Goal: Task Accomplishment & Management: Manage account settings

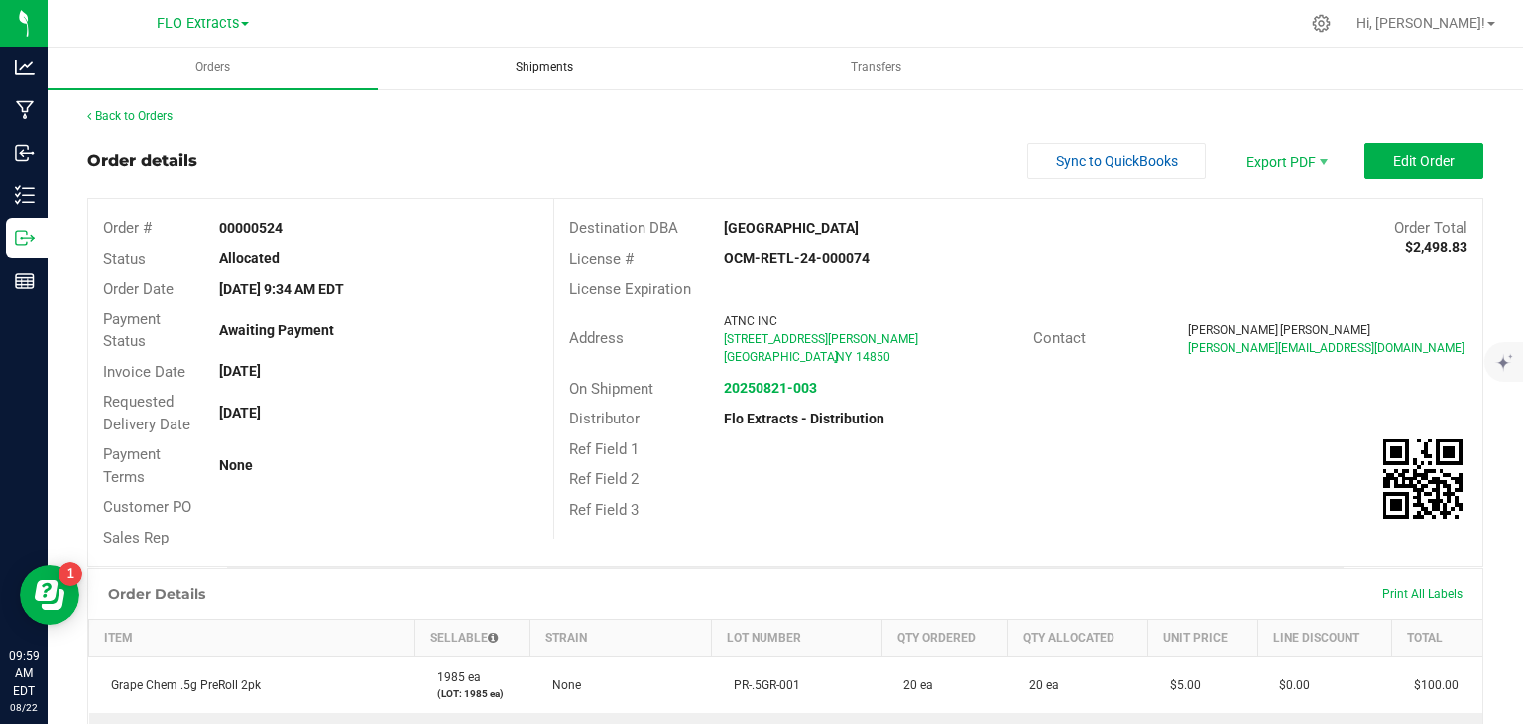
click at [532, 72] on span "Shipments" at bounding box center [544, 67] width 111 height 17
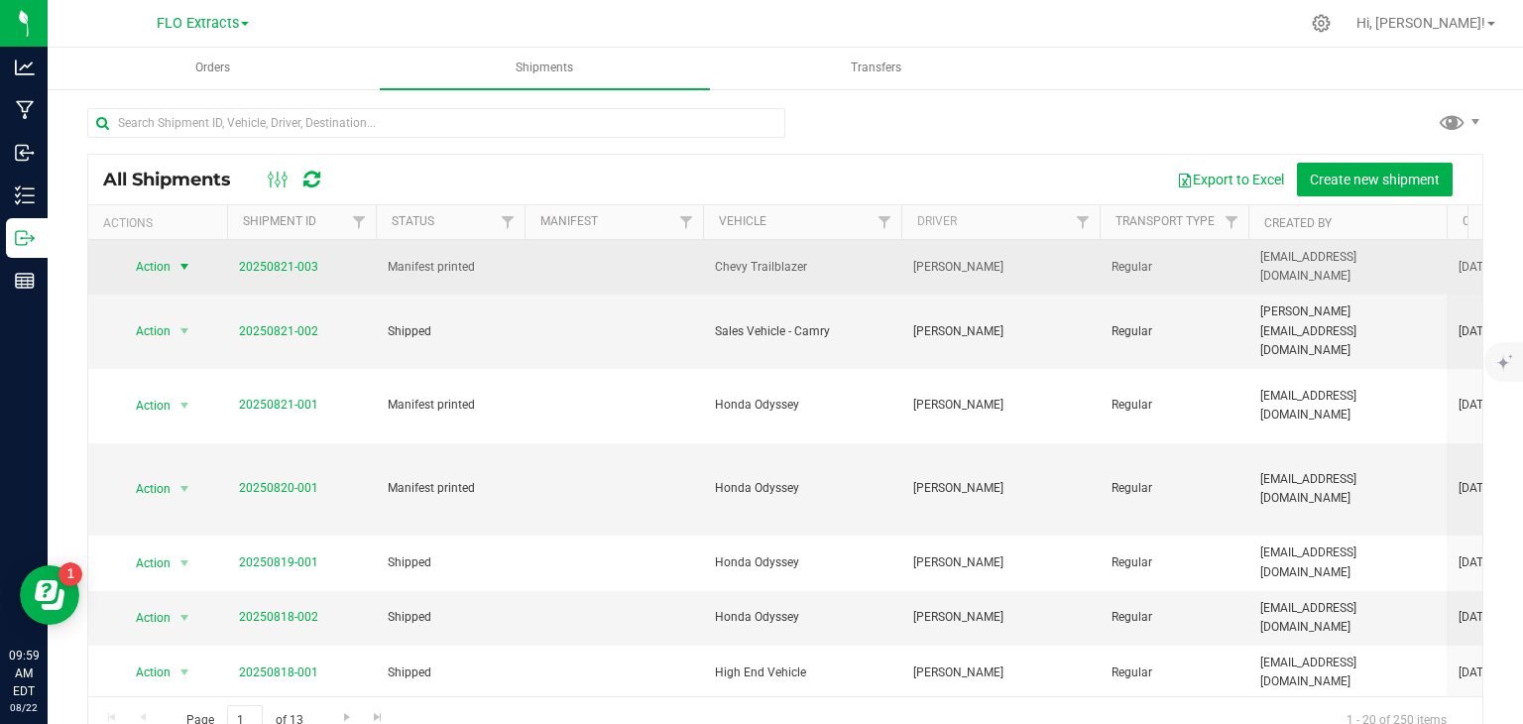
click at [182, 264] on span "select" at bounding box center [184, 267] width 16 height 16
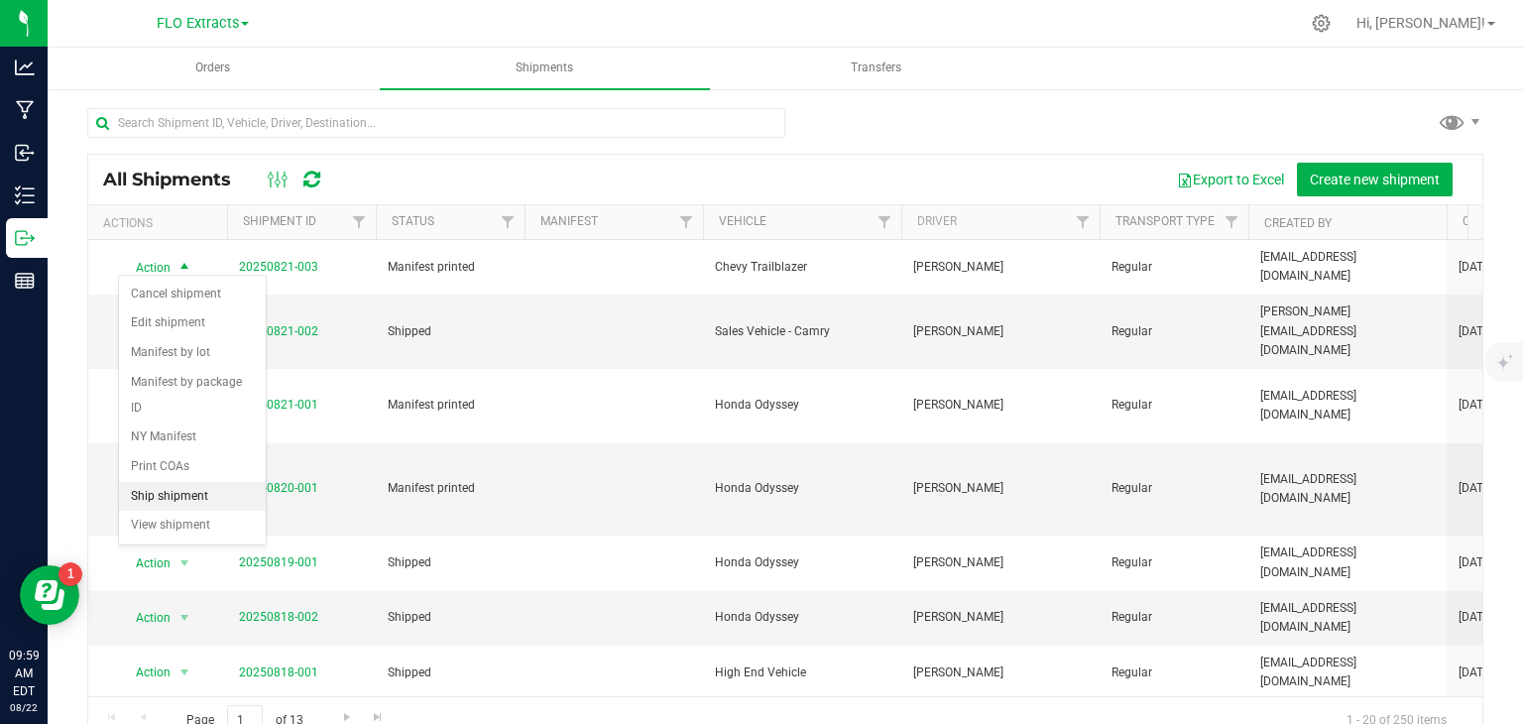
click at [159, 482] on li "Ship shipment" at bounding box center [192, 497] width 147 height 30
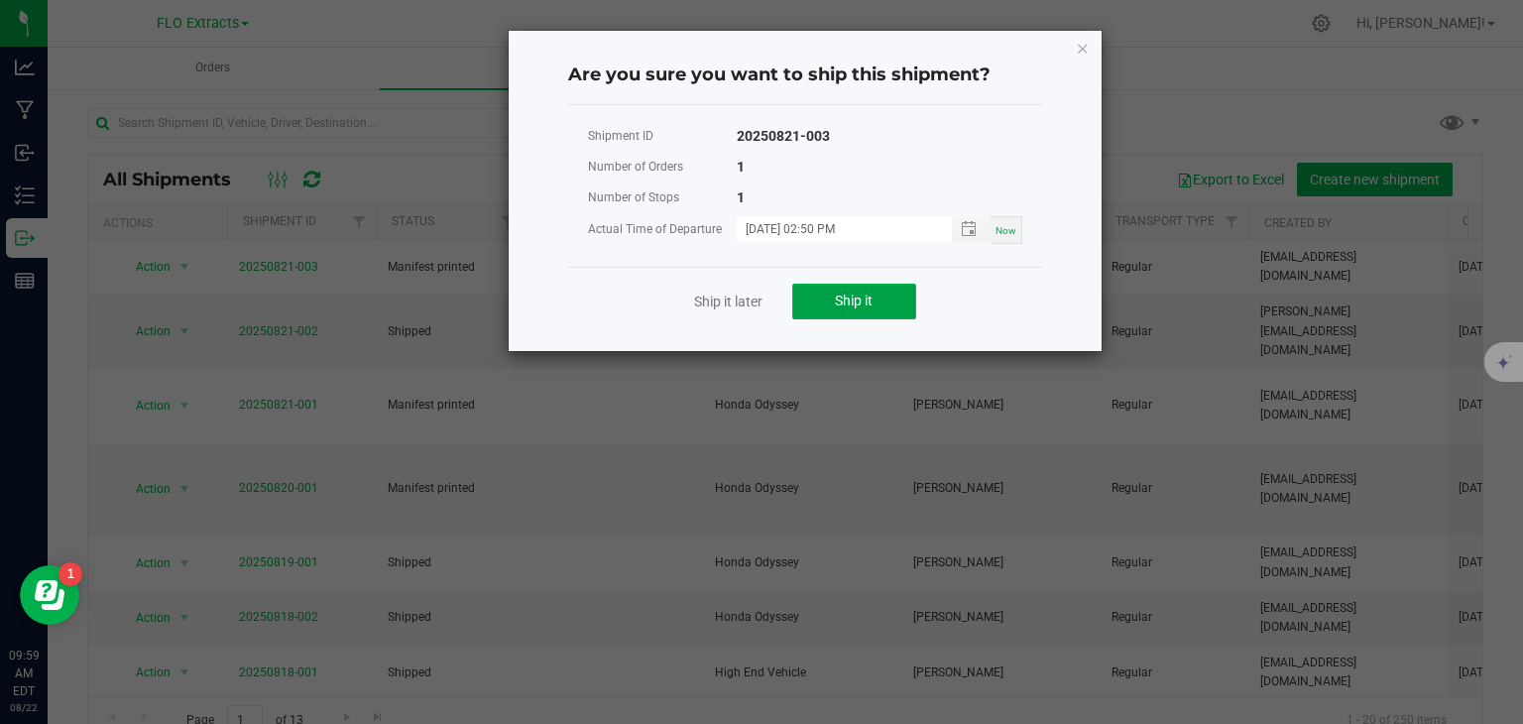
click at [857, 297] on span "Ship it" at bounding box center [854, 300] width 38 height 16
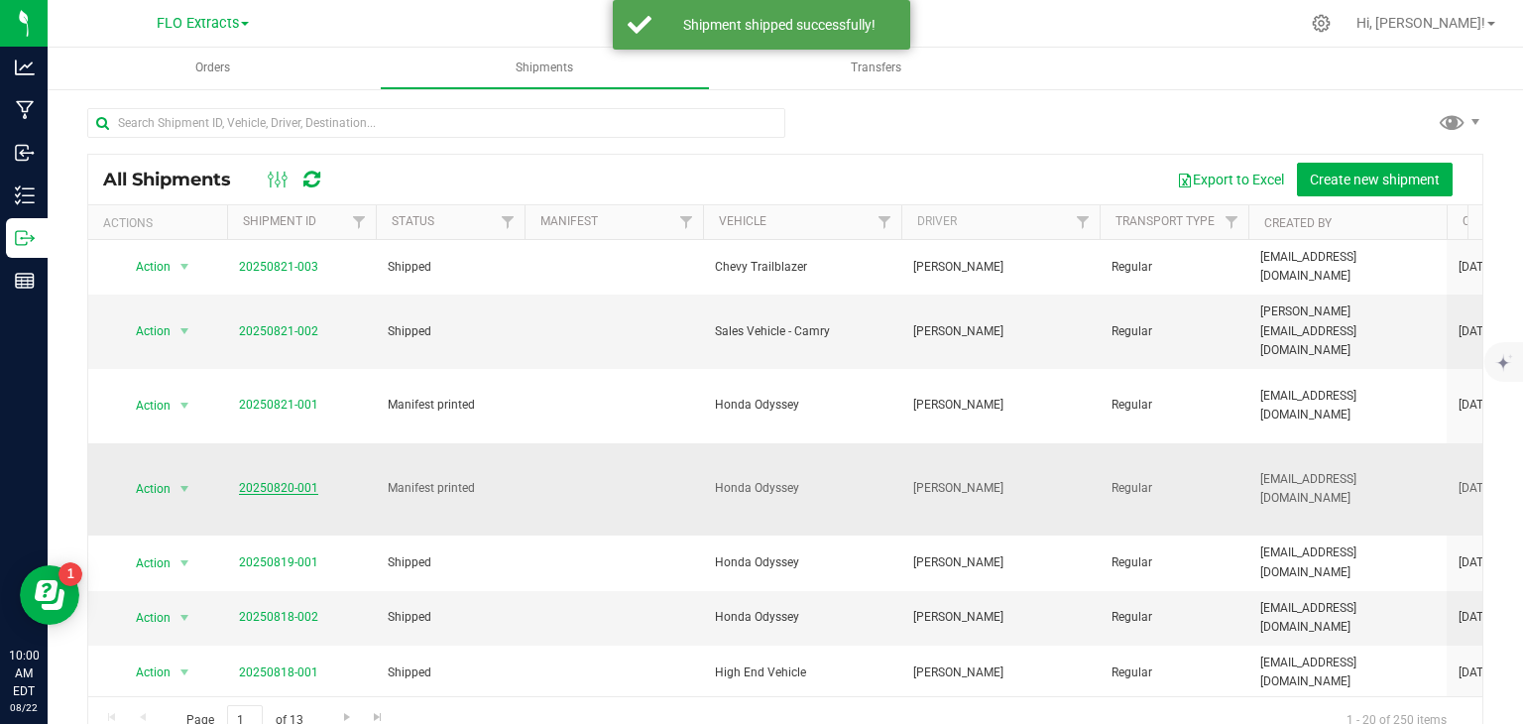
click at [268, 481] on link "20250820-001" at bounding box center [278, 488] width 79 height 14
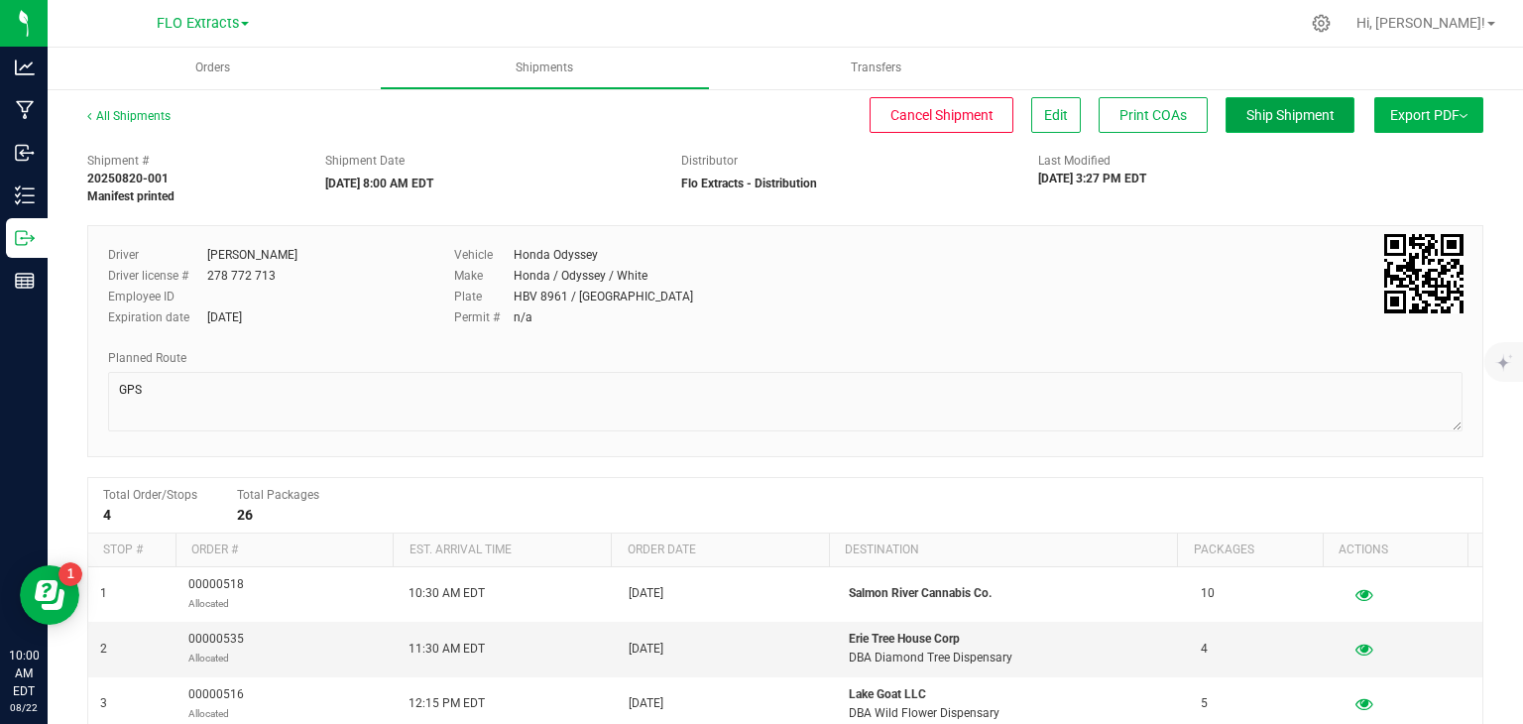
click at [1311, 104] on button "Ship Shipment" at bounding box center [1289, 115] width 129 height 36
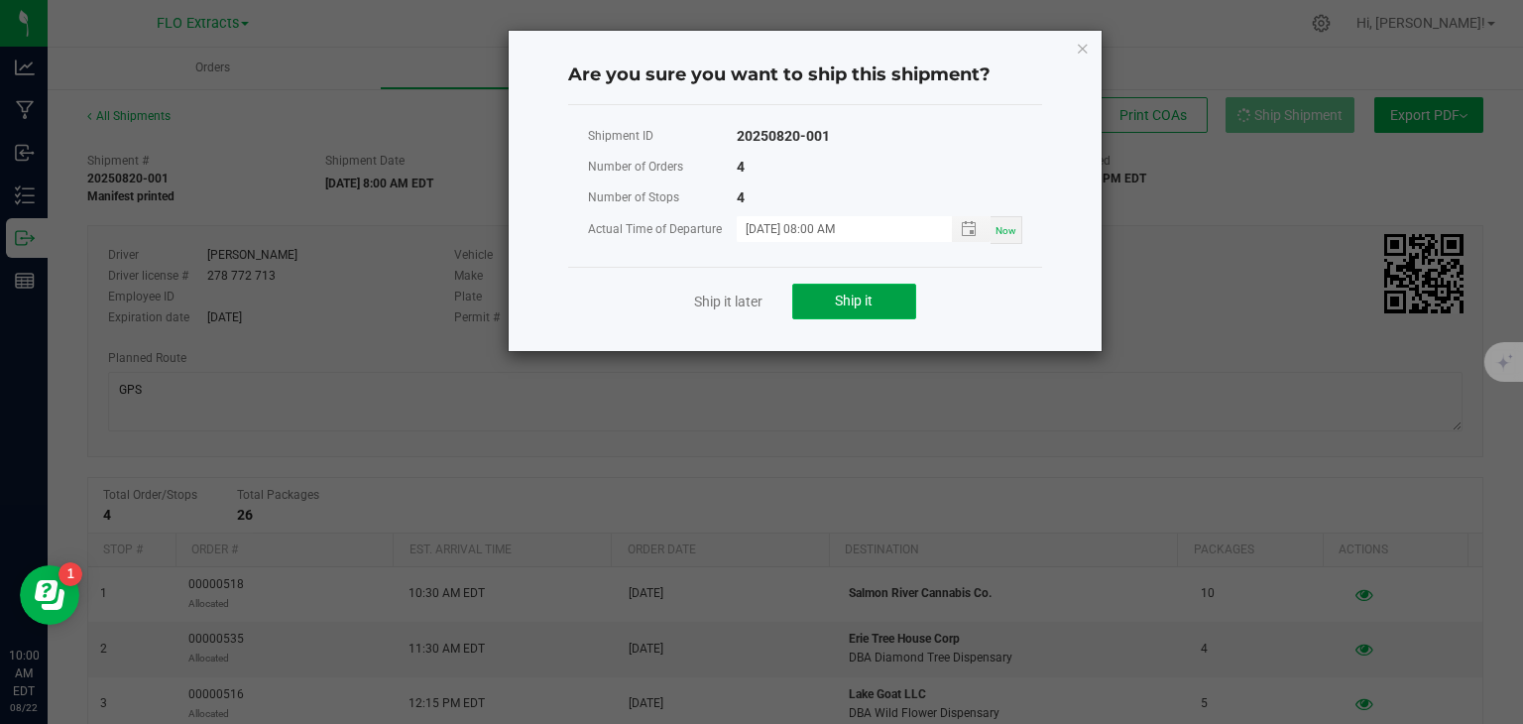
click at [872, 296] on span "Ship it" at bounding box center [854, 300] width 38 height 16
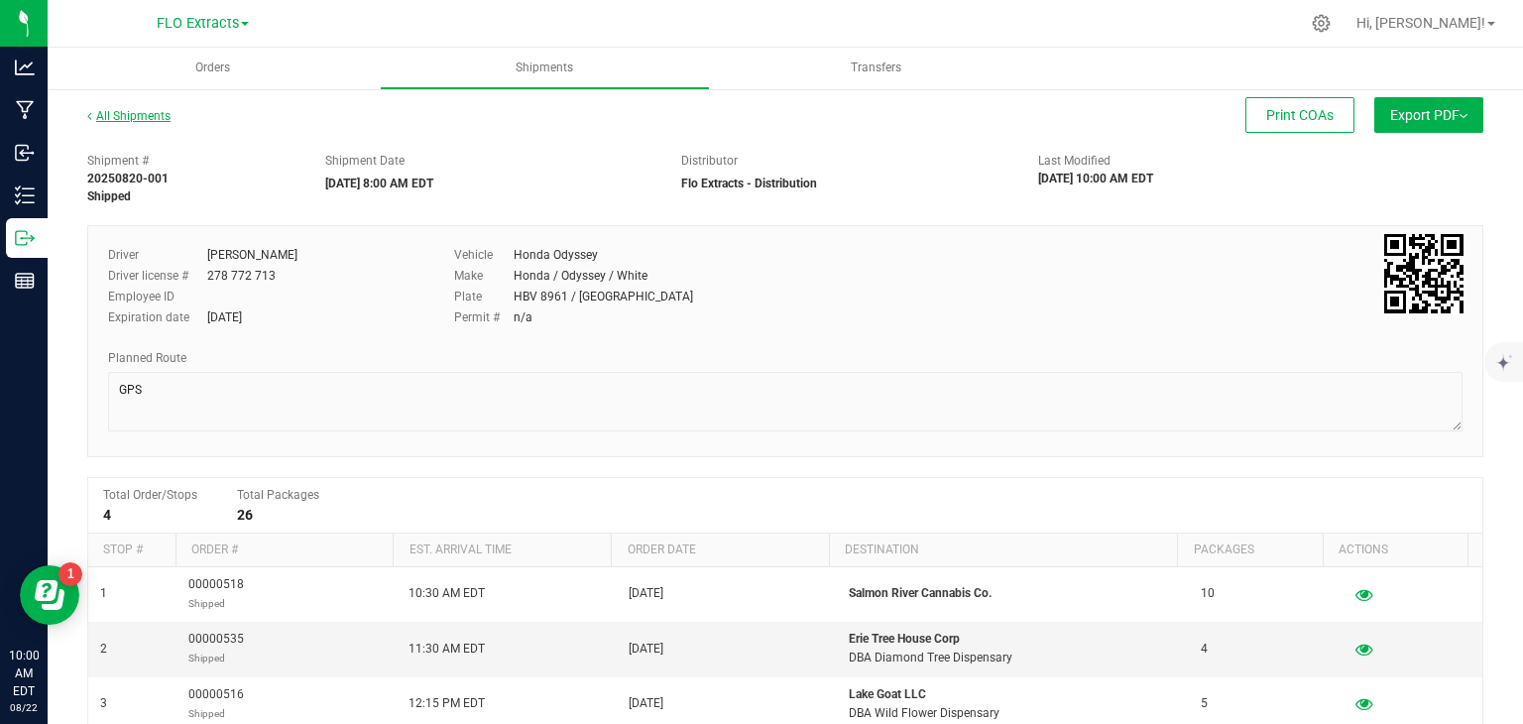
click at [126, 112] on link "All Shipments" at bounding box center [128, 116] width 83 height 14
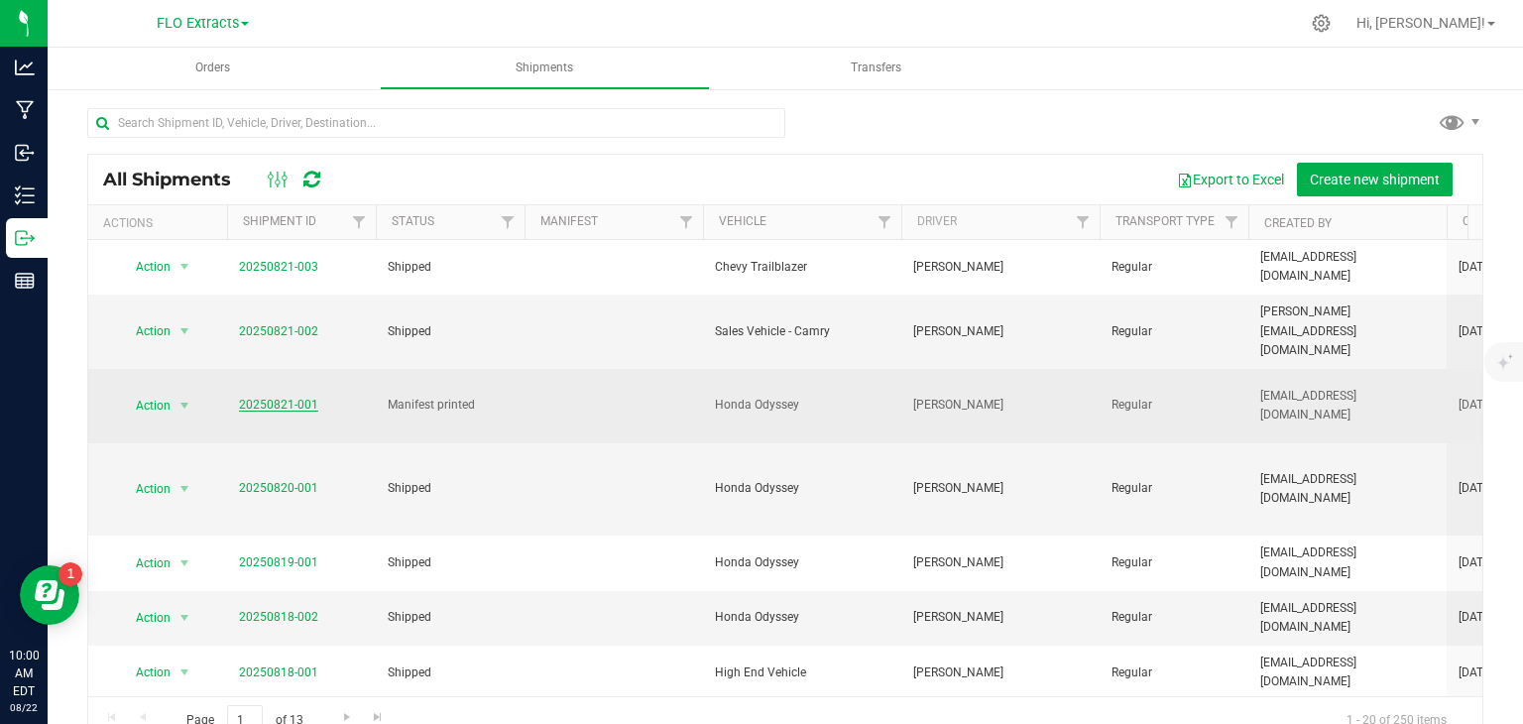
click at [246, 398] on link "20250821-001" at bounding box center [278, 405] width 79 height 14
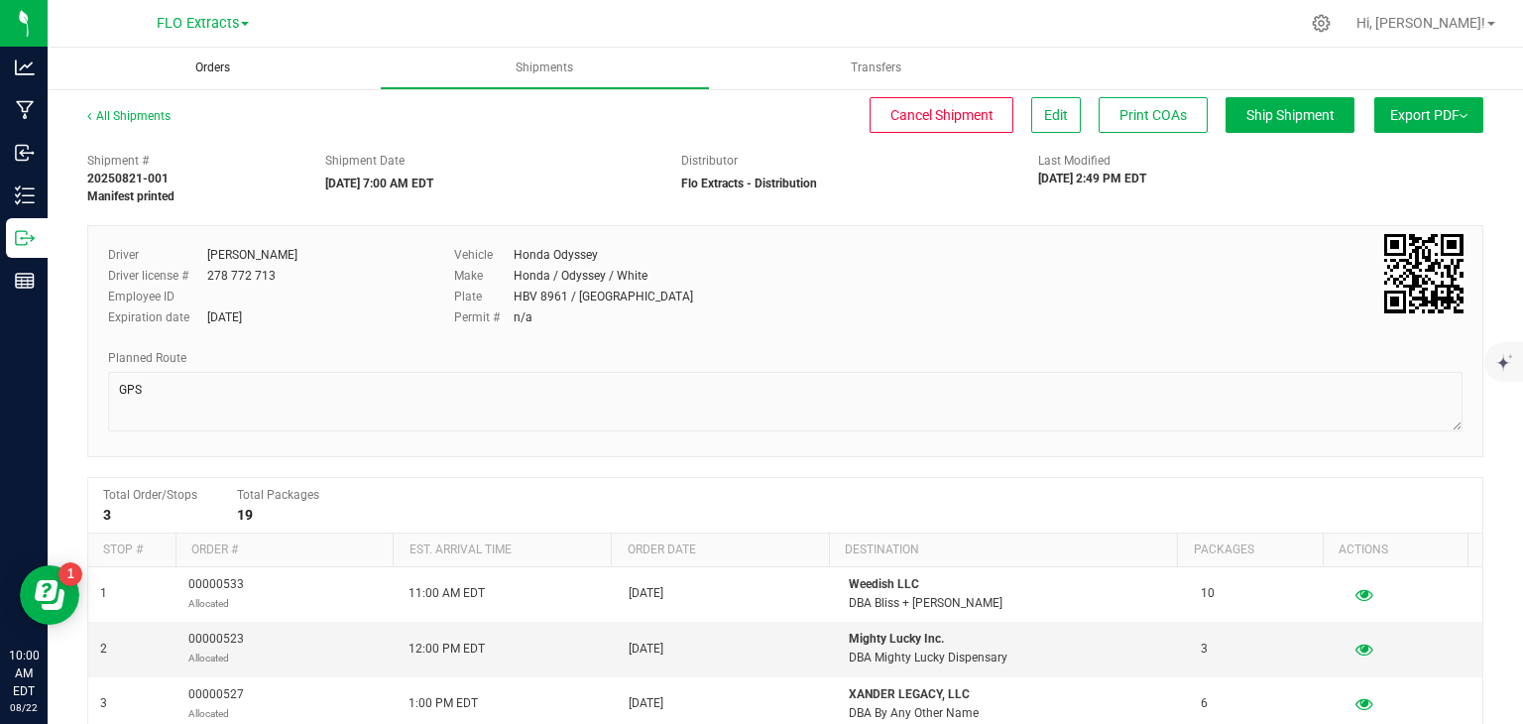
click at [206, 60] on span "Orders" at bounding box center [213, 67] width 88 height 17
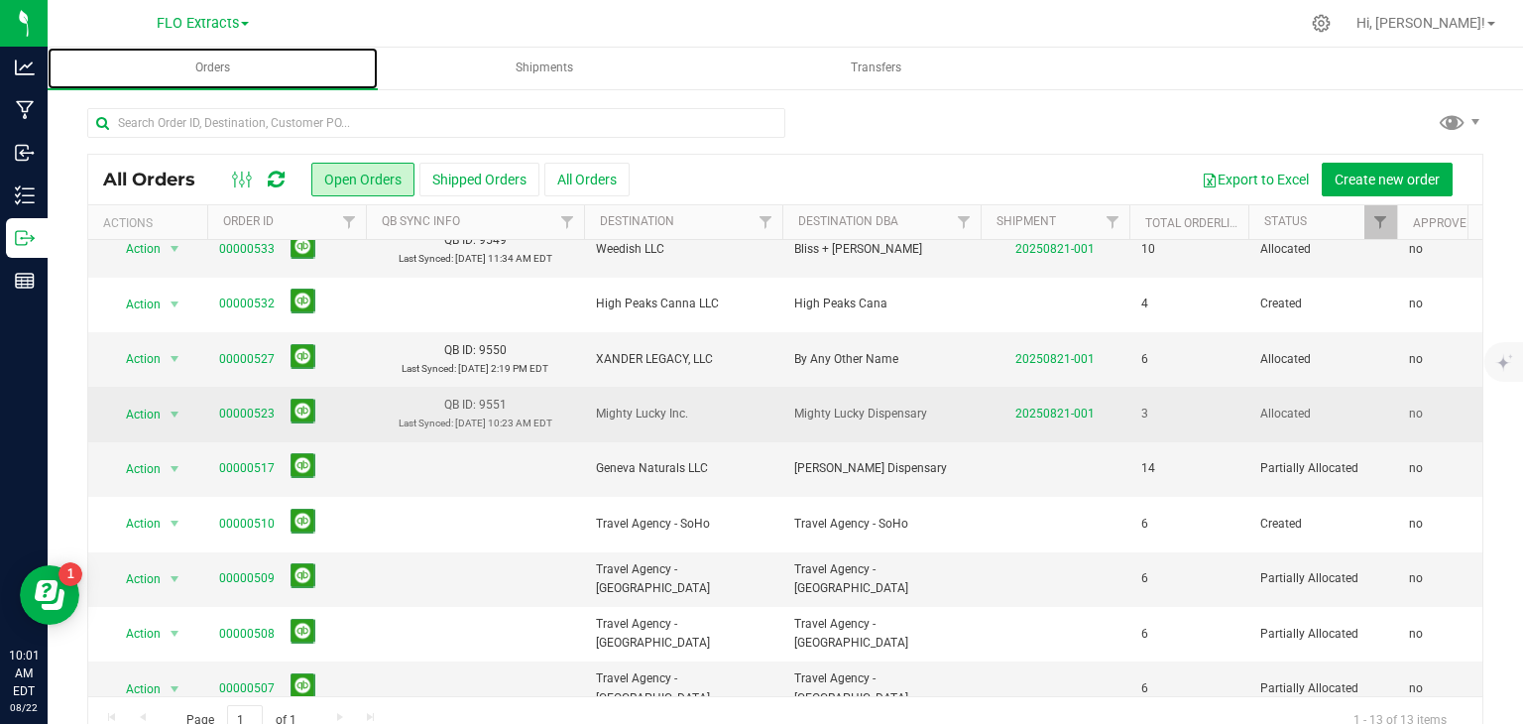
scroll to position [182, 0]
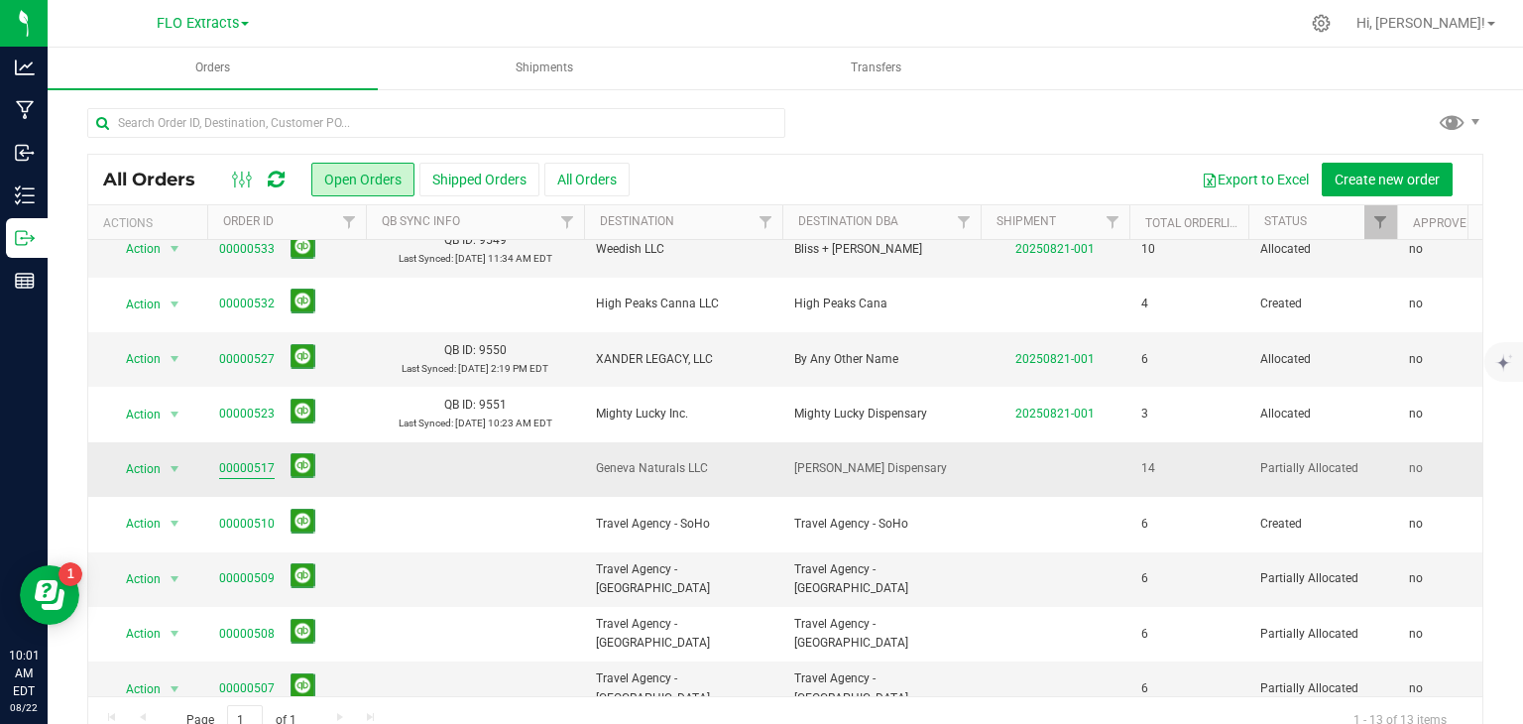
click at [261, 464] on link "00000517" at bounding box center [247, 468] width 56 height 19
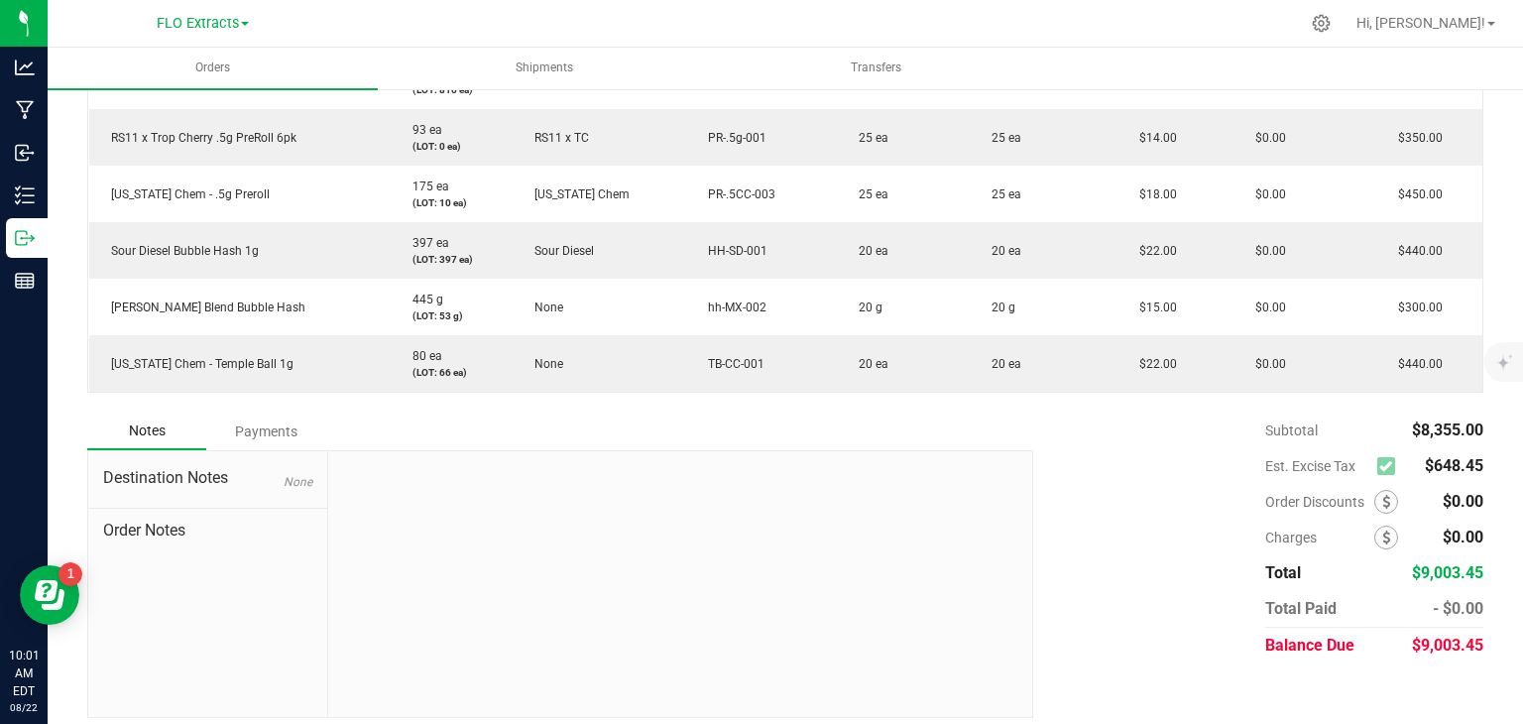
scroll to position [1023, 0]
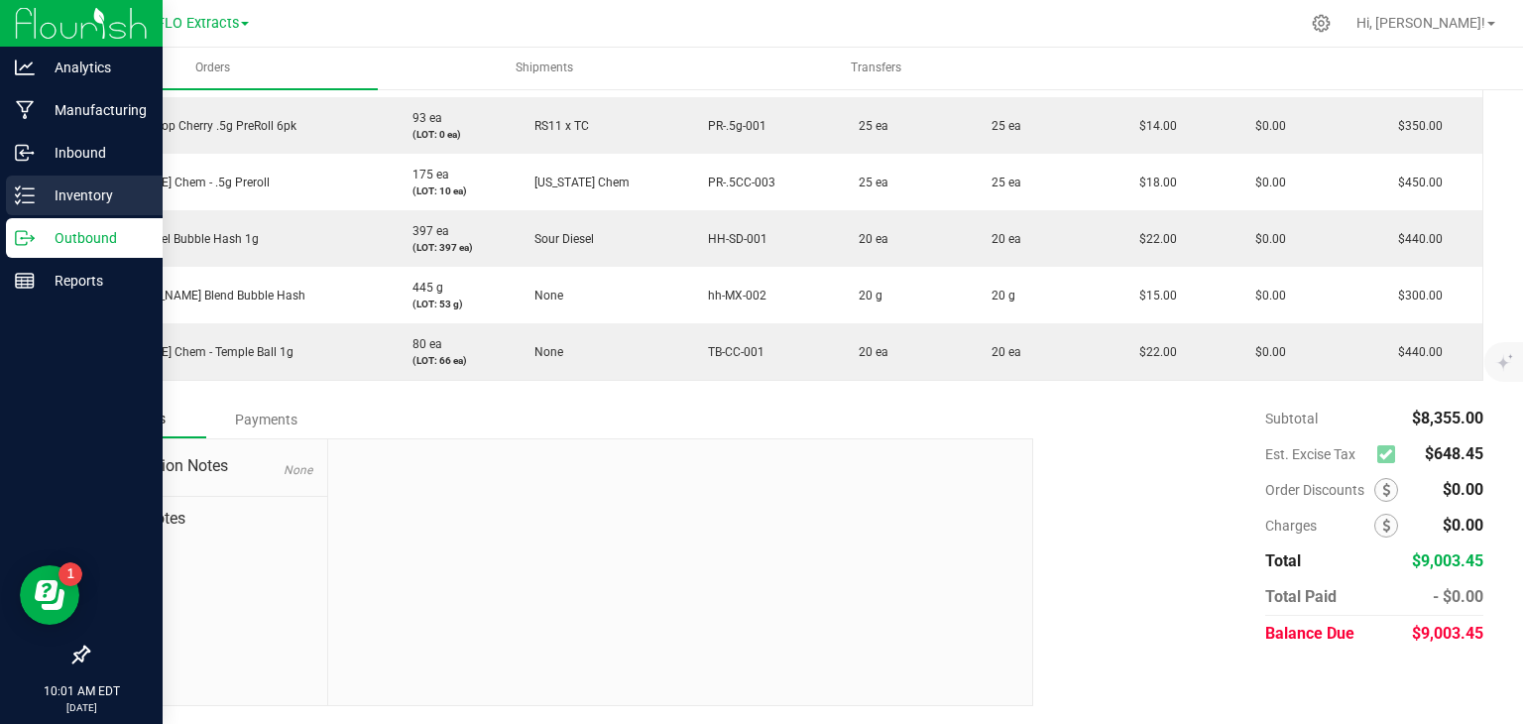
click at [40, 195] on p "Inventory" at bounding box center [94, 195] width 119 height 24
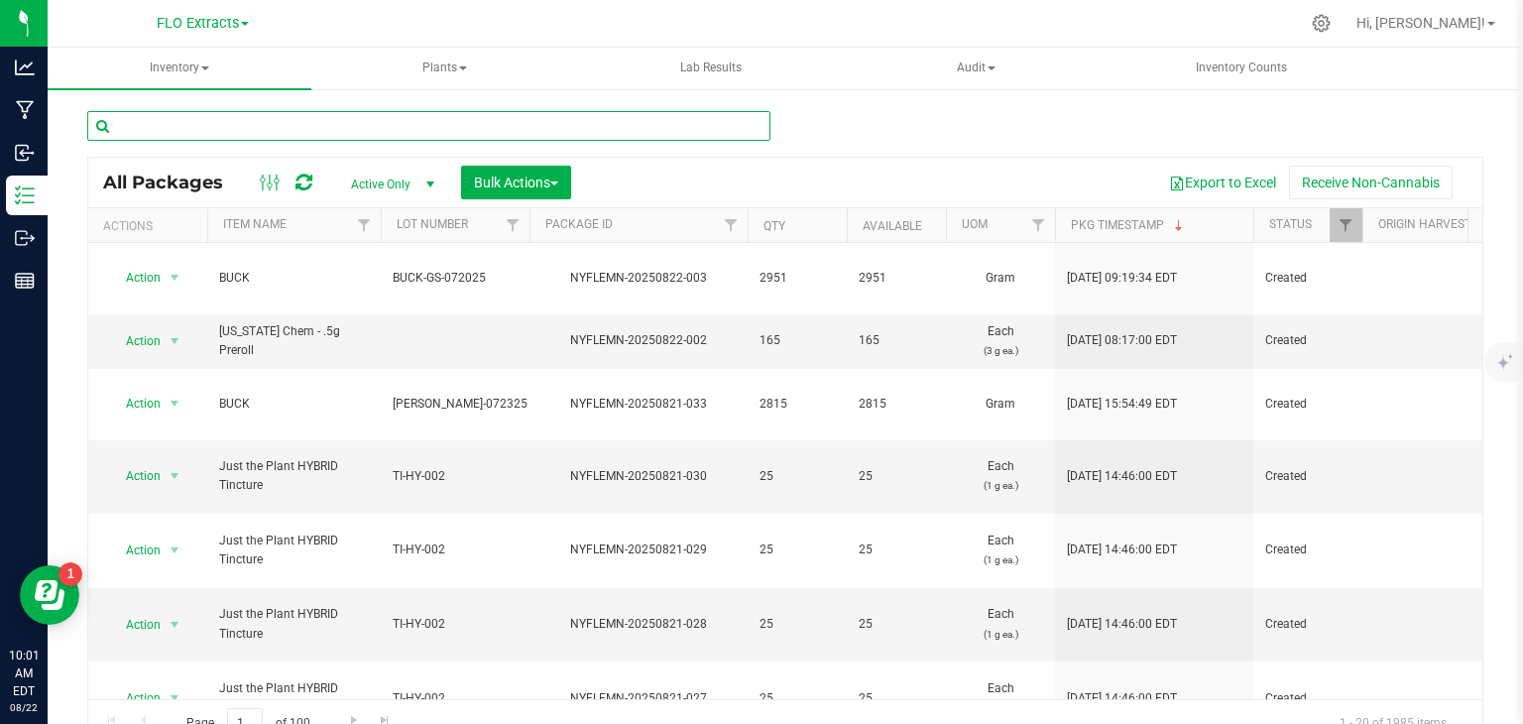
click at [326, 127] on input "text" at bounding box center [428, 126] width 683 height 30
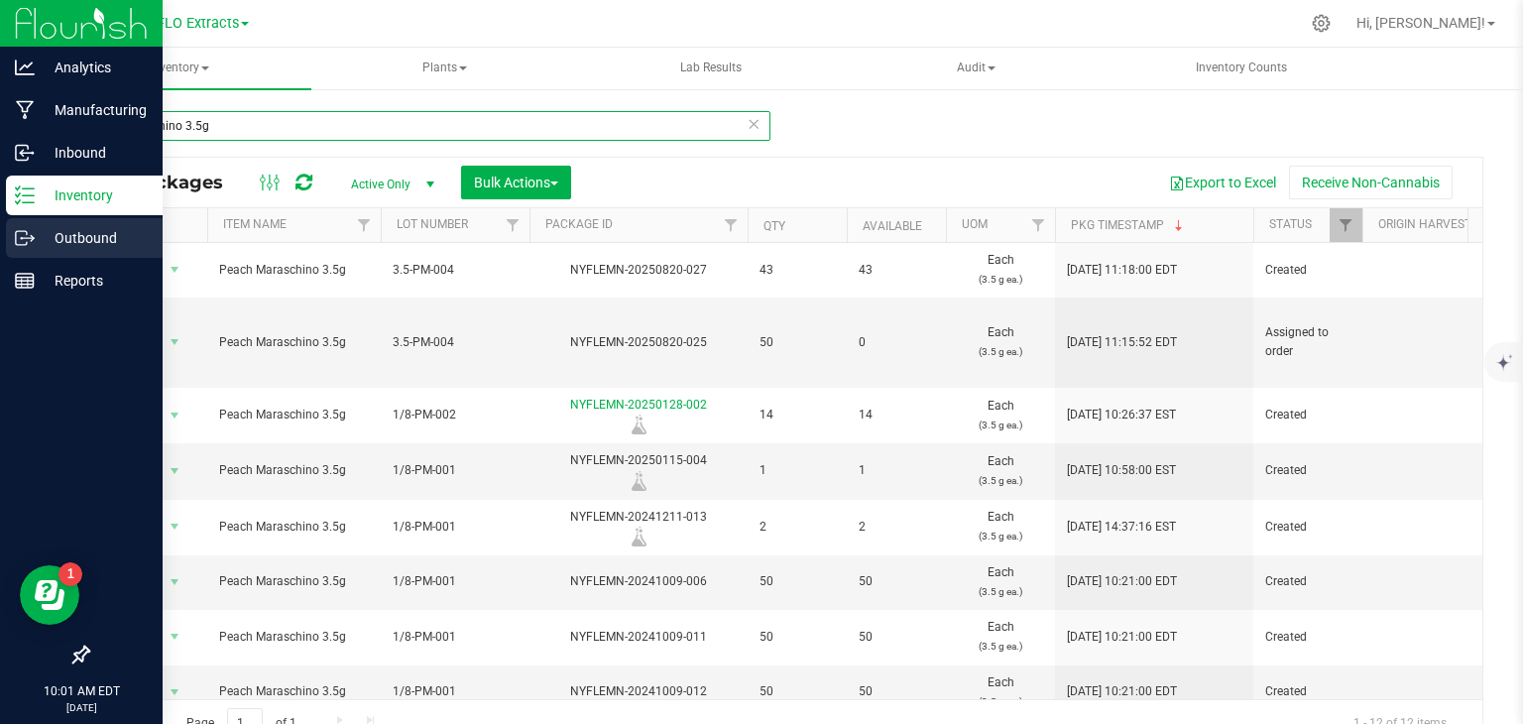
type input "maraschino 3.5g"
click at [76, 235] on p "Outbound" at bounding box center [94, 238] width 119 height 24
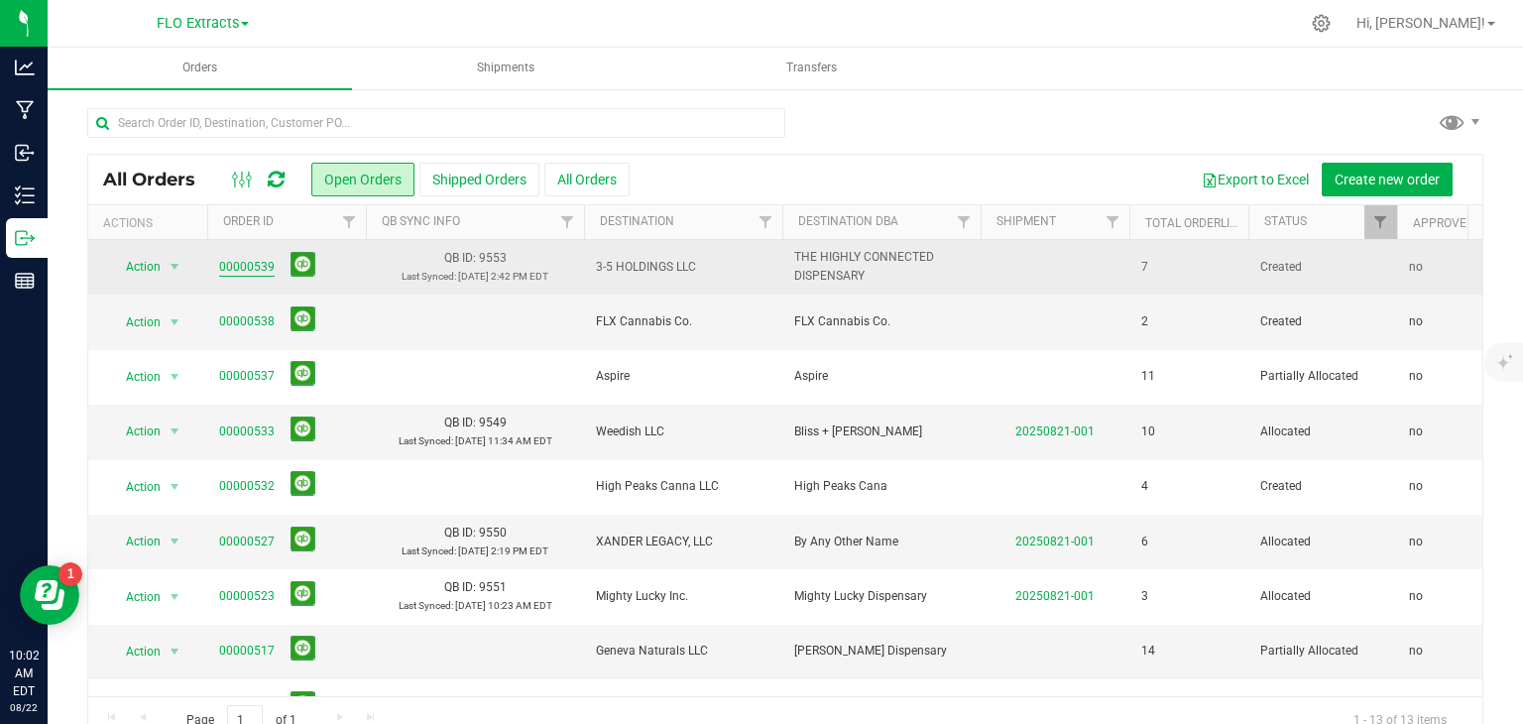
click at [254, 271] on link "00000539" at bounding box center [247, 267] width 56 height 19
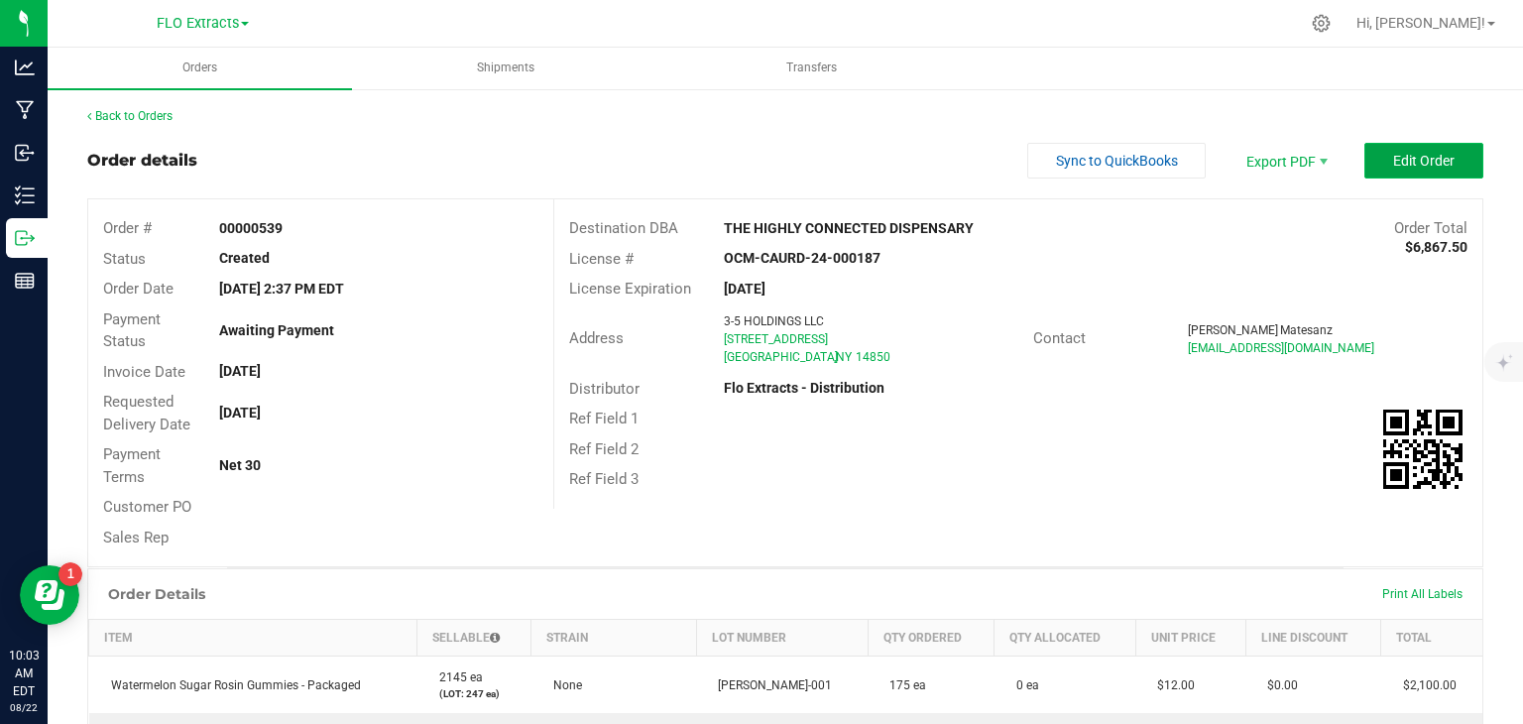
click at [1373, 160] on button "Edit Order" at bounding box center [1423, 161] width 119 height 36
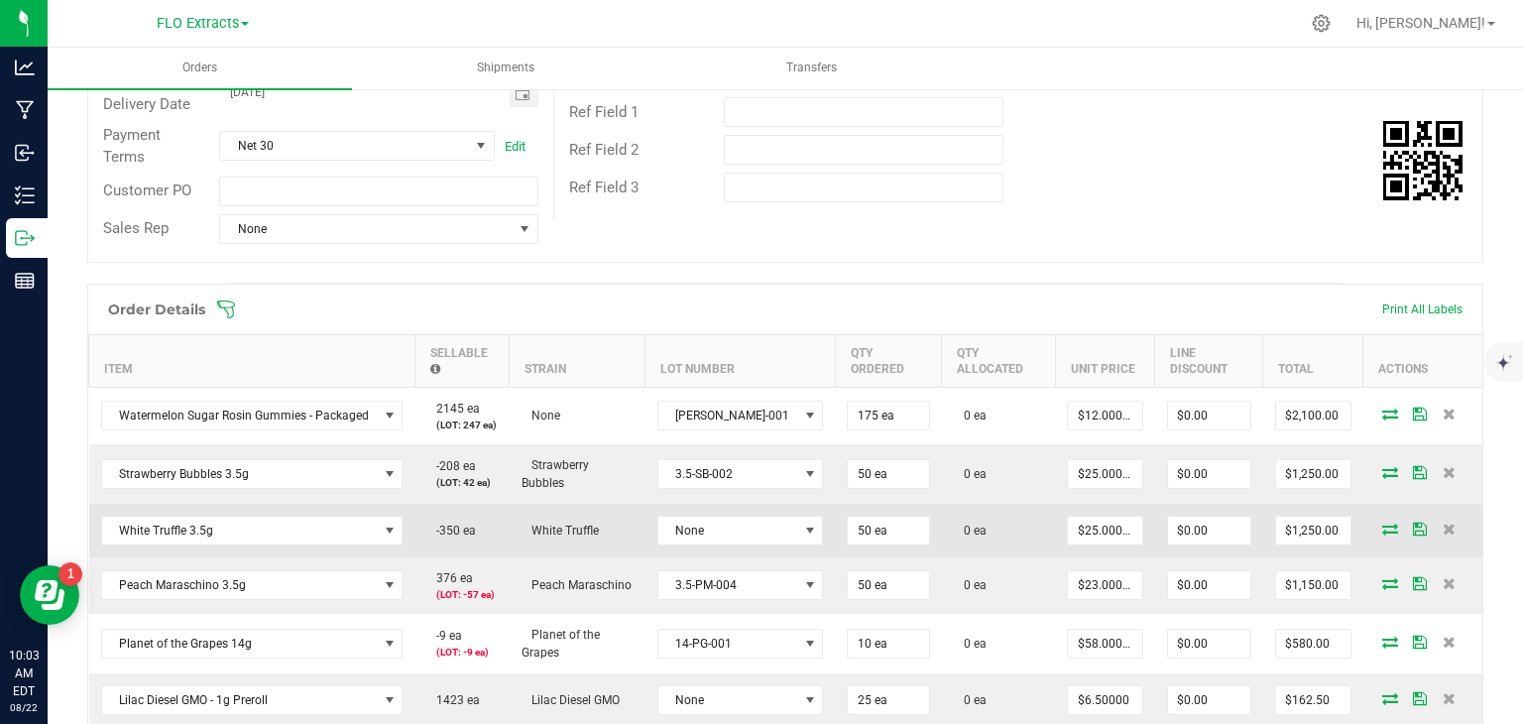
scroll to position [430, 0]
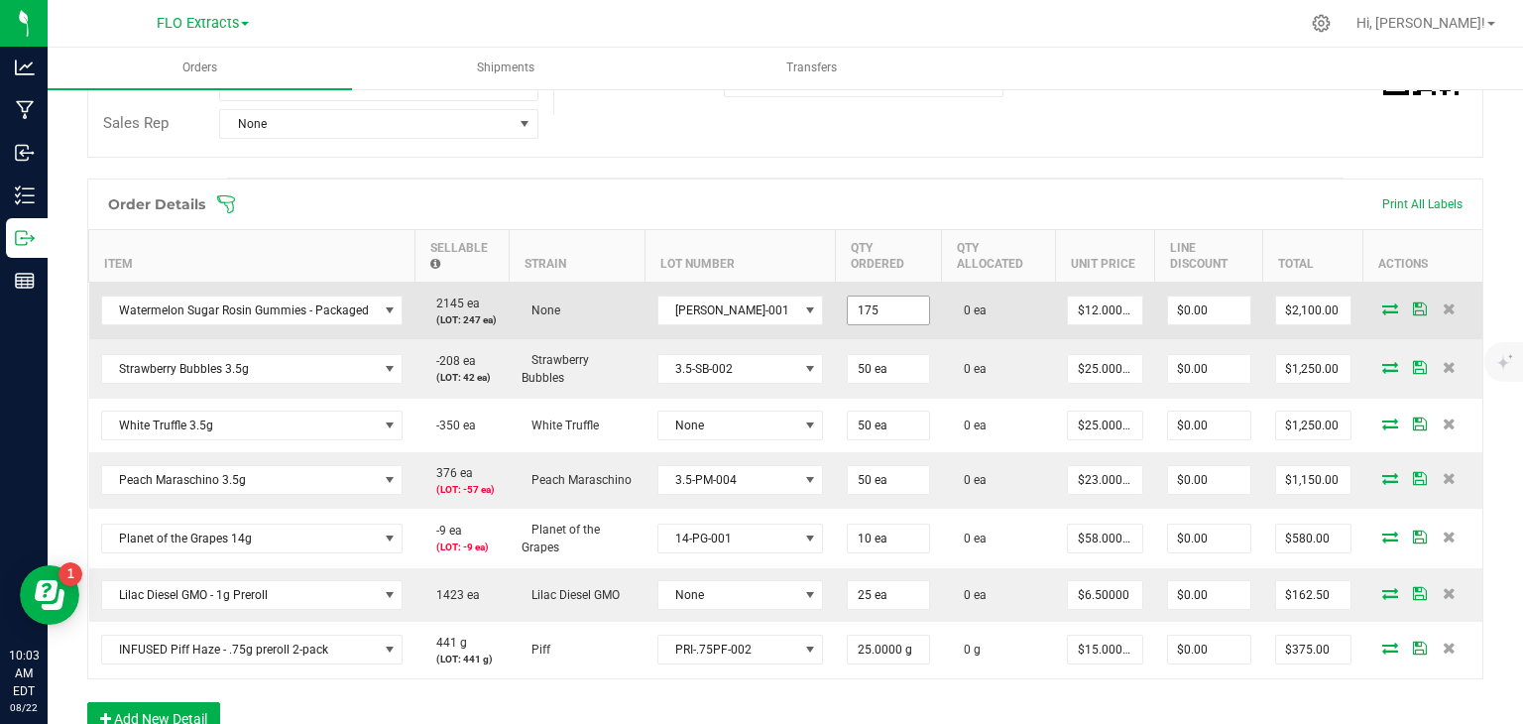
click at [857, 305] on input "175" at bounding box center [888, 310] width 81 height 28
type input "200 ea"
type input "12"
type input "$2,400.00"
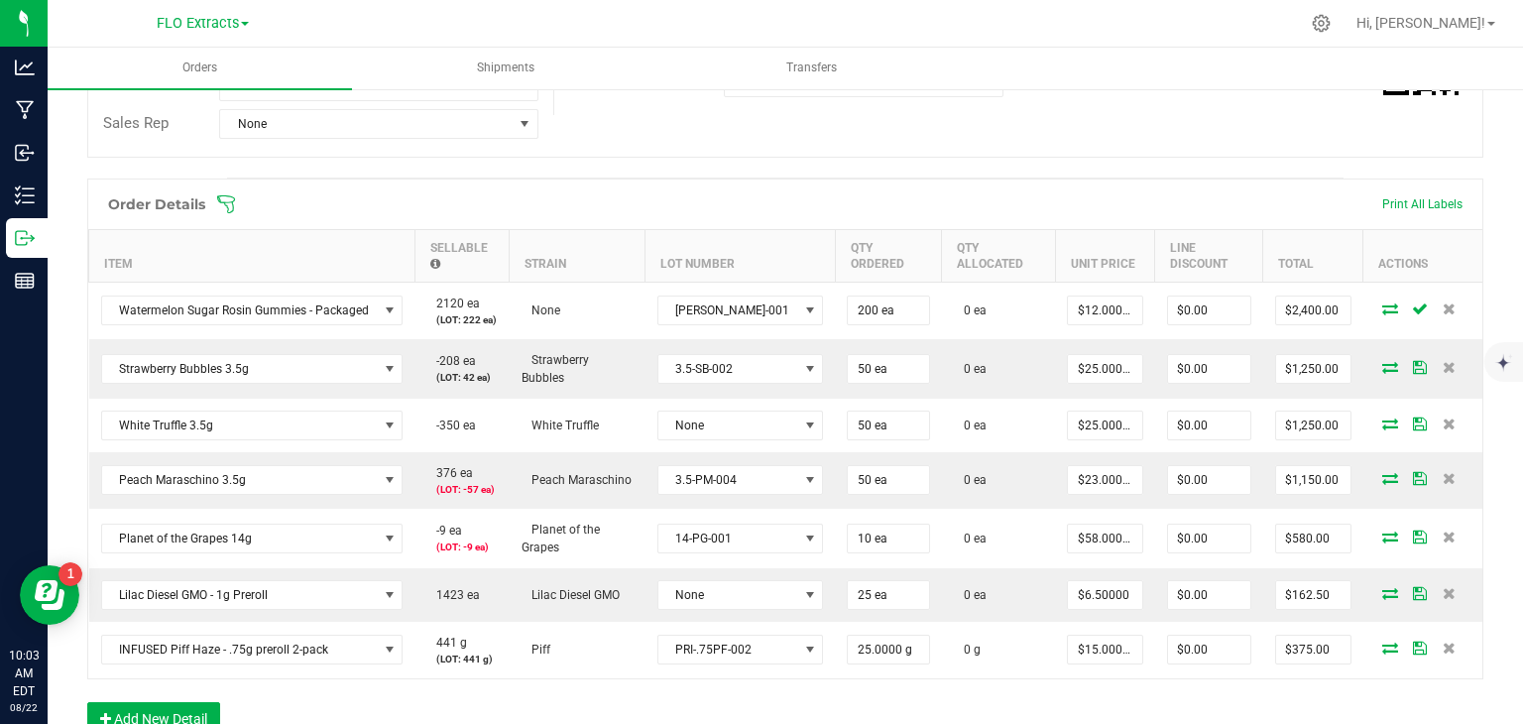
click at [1063, 172] on div "Order details Export PDF Done Editing Order # 00000539 Status Created Order Dat…" at bounding box center [785, 386] width 1396 height 1348
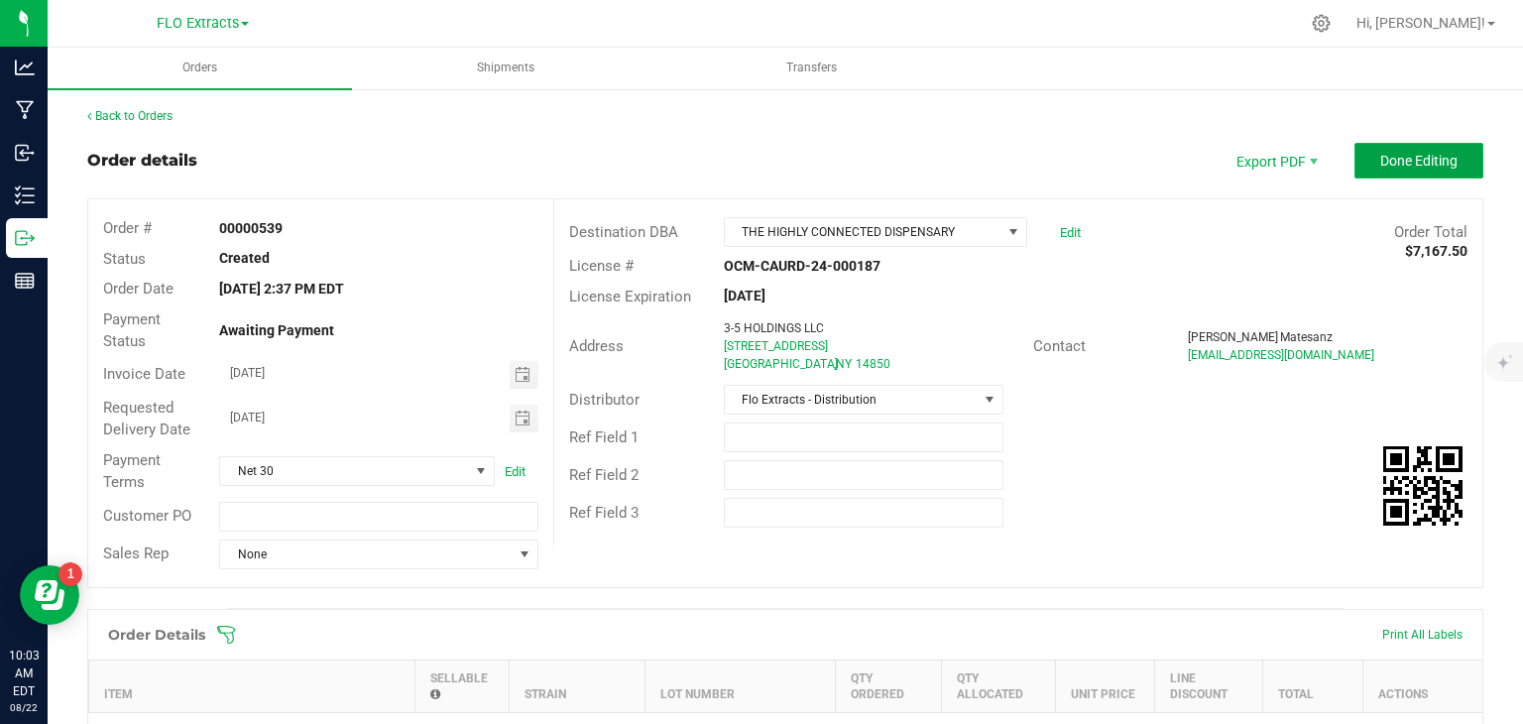
click at [1396, 148] on button "Done Editing" at bounding box center [1418, 161] width 129 height 36
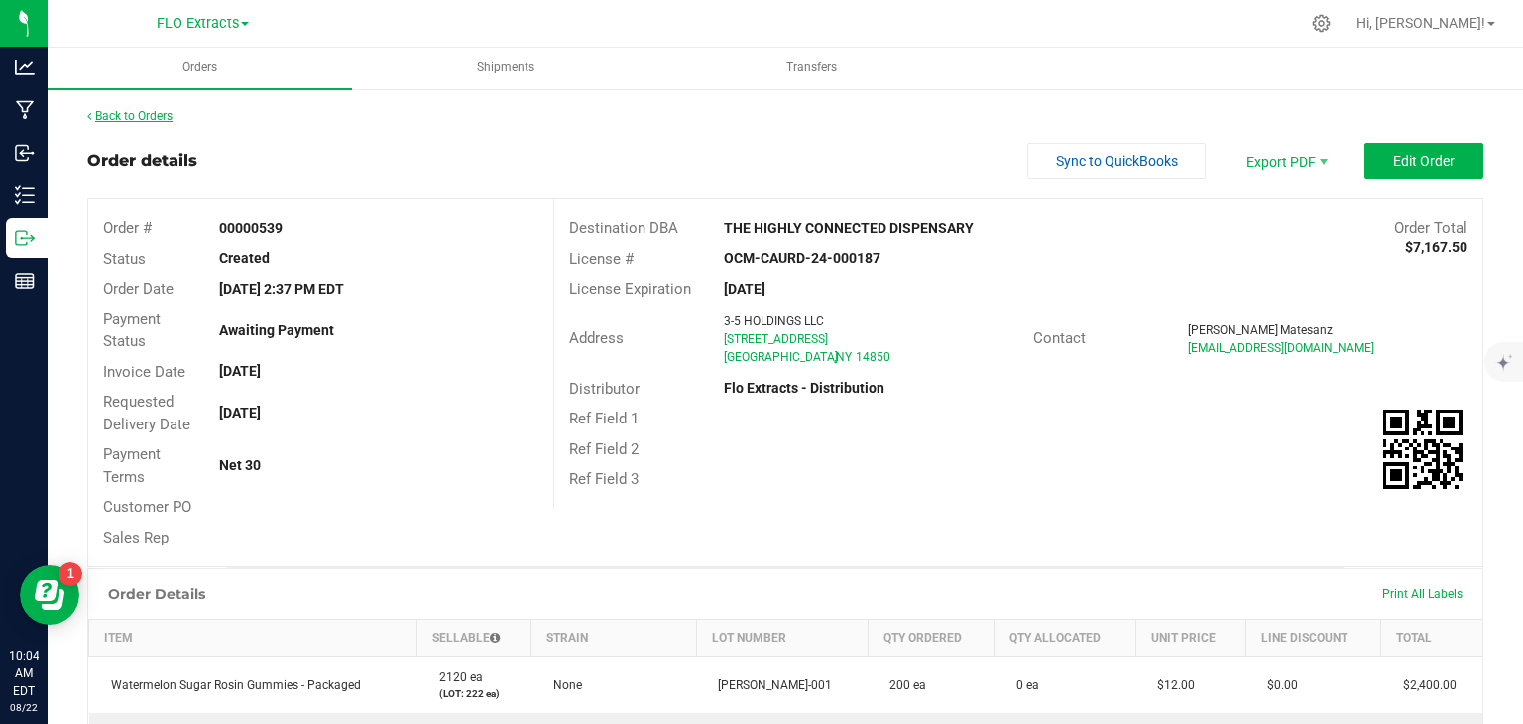
click at [154, 116] on link "Back to Orders" at bounding box center [129, 116] width 85 height 14
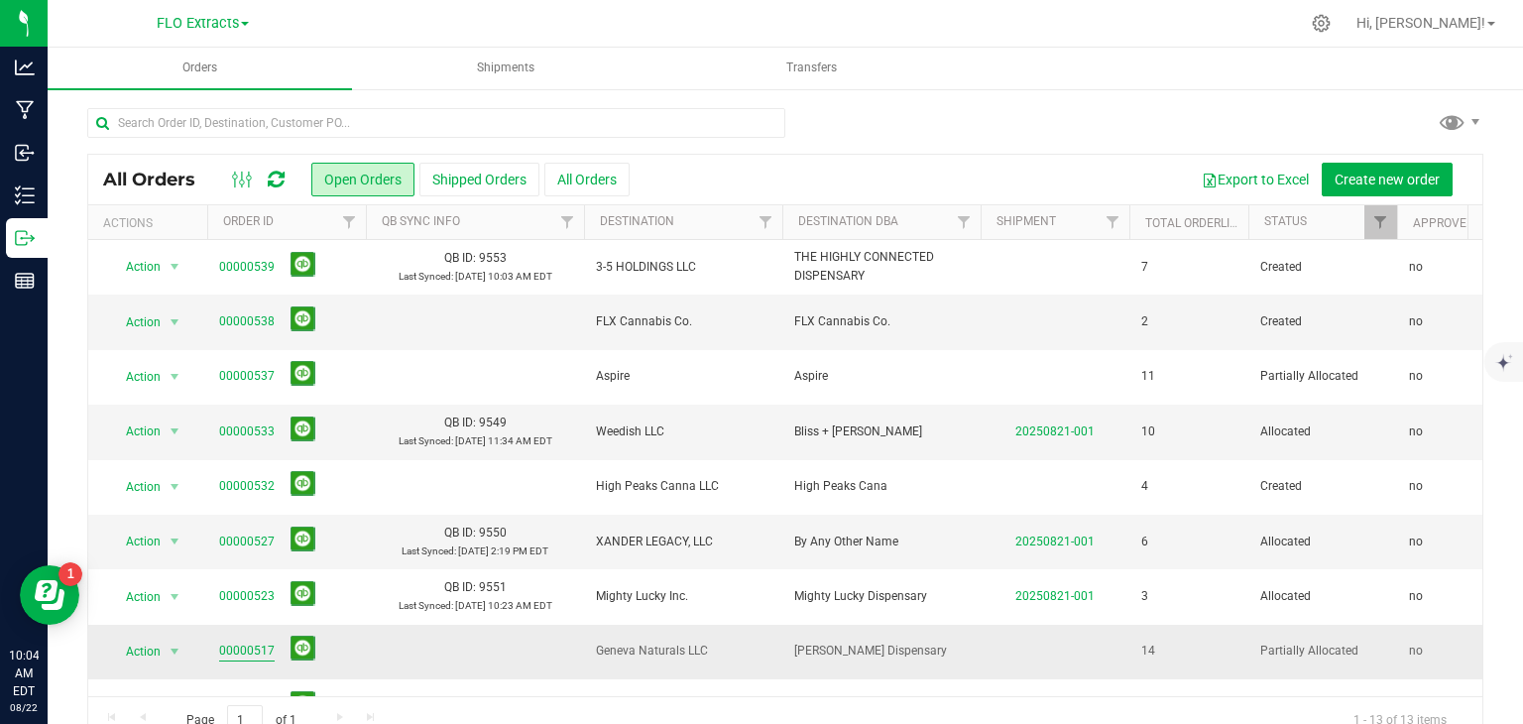
click at [240, 650] on link "00000517" at bounding box center [247, 650] width 56 height 19
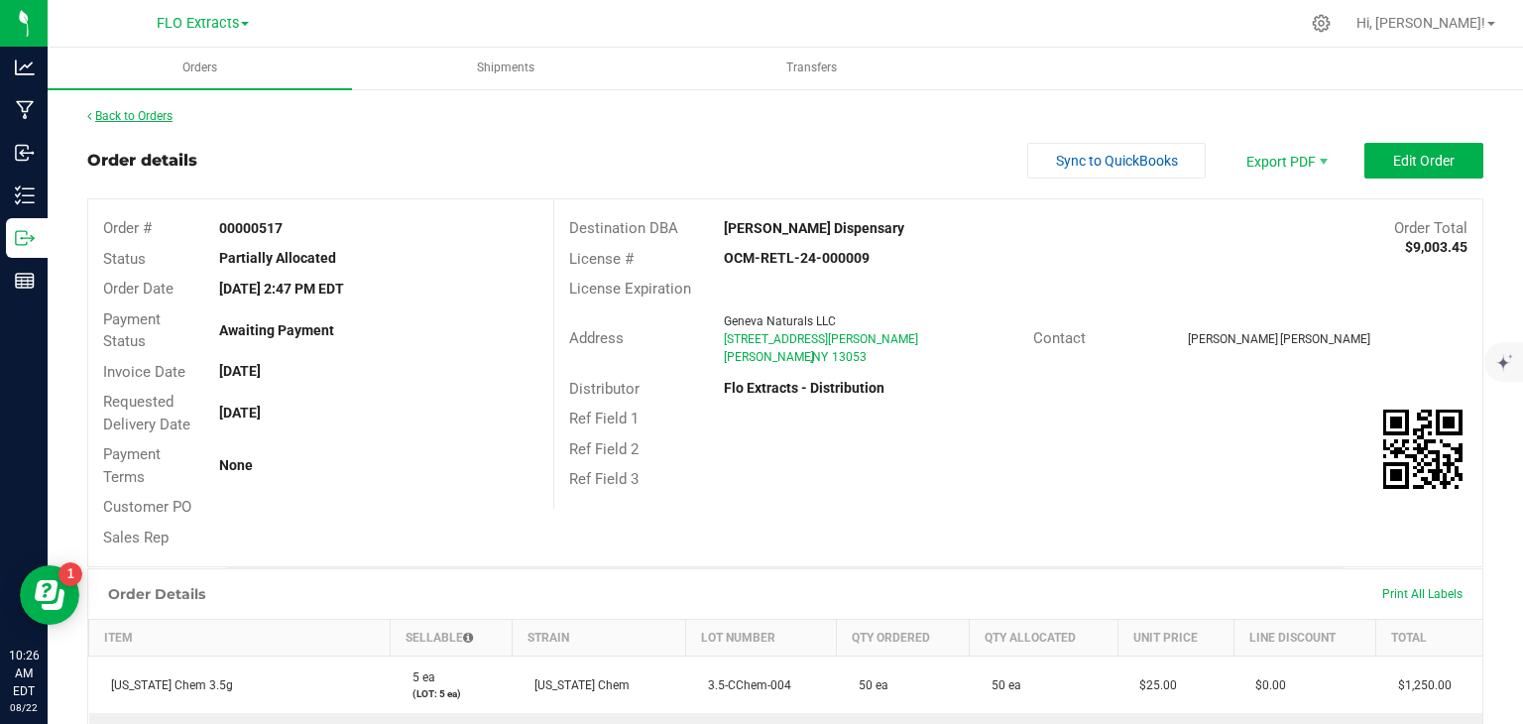
click at [143, 110] on link "Back to Orders" at bounding box center [129, 116] width 85 height 14
